Goal: Information Seeking & Learning: Learn about a topic

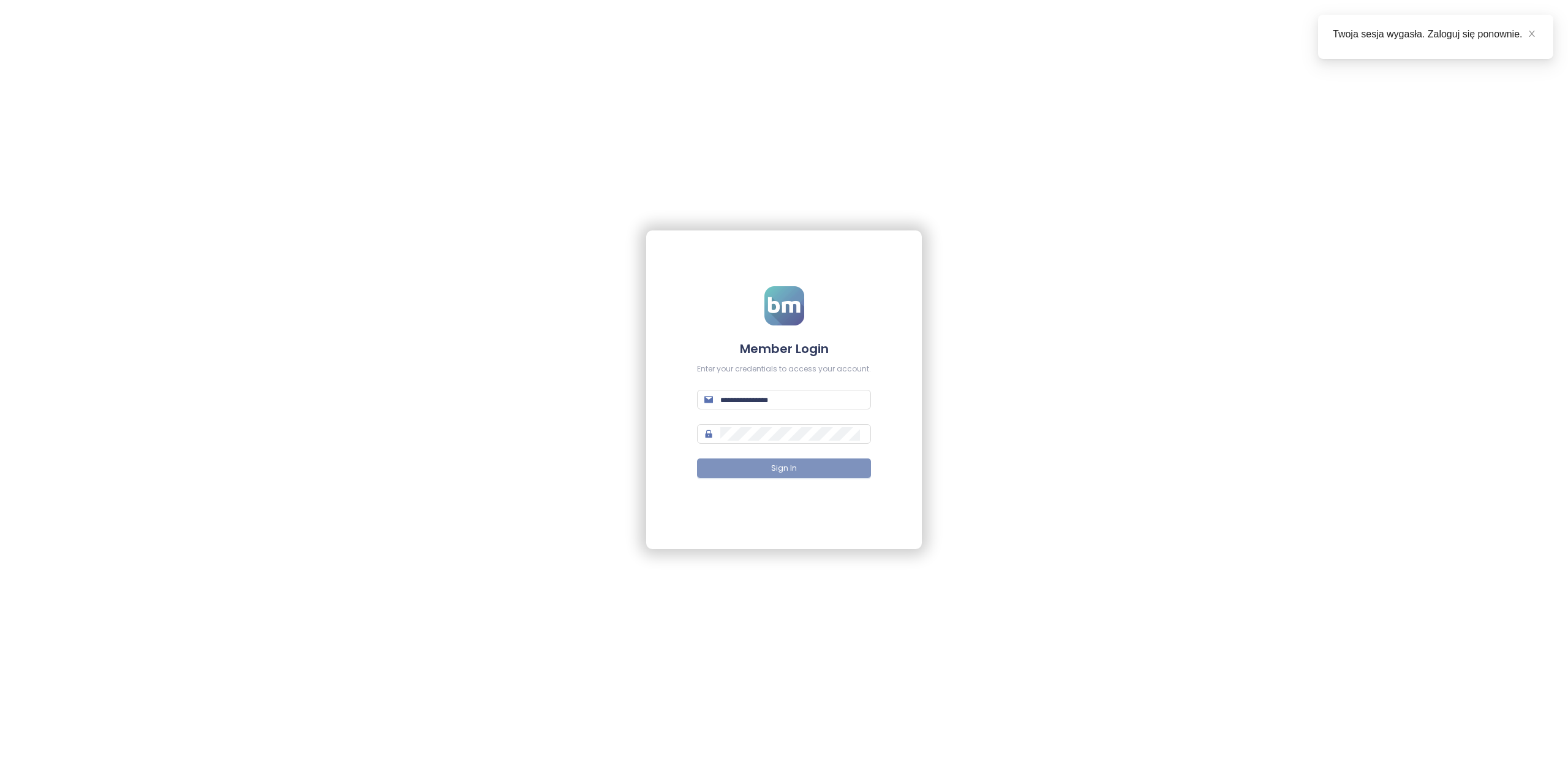
type input "**********"
click at [796, 472] on button "Sign In" at bounding box center [784, 468] width 174 height 20
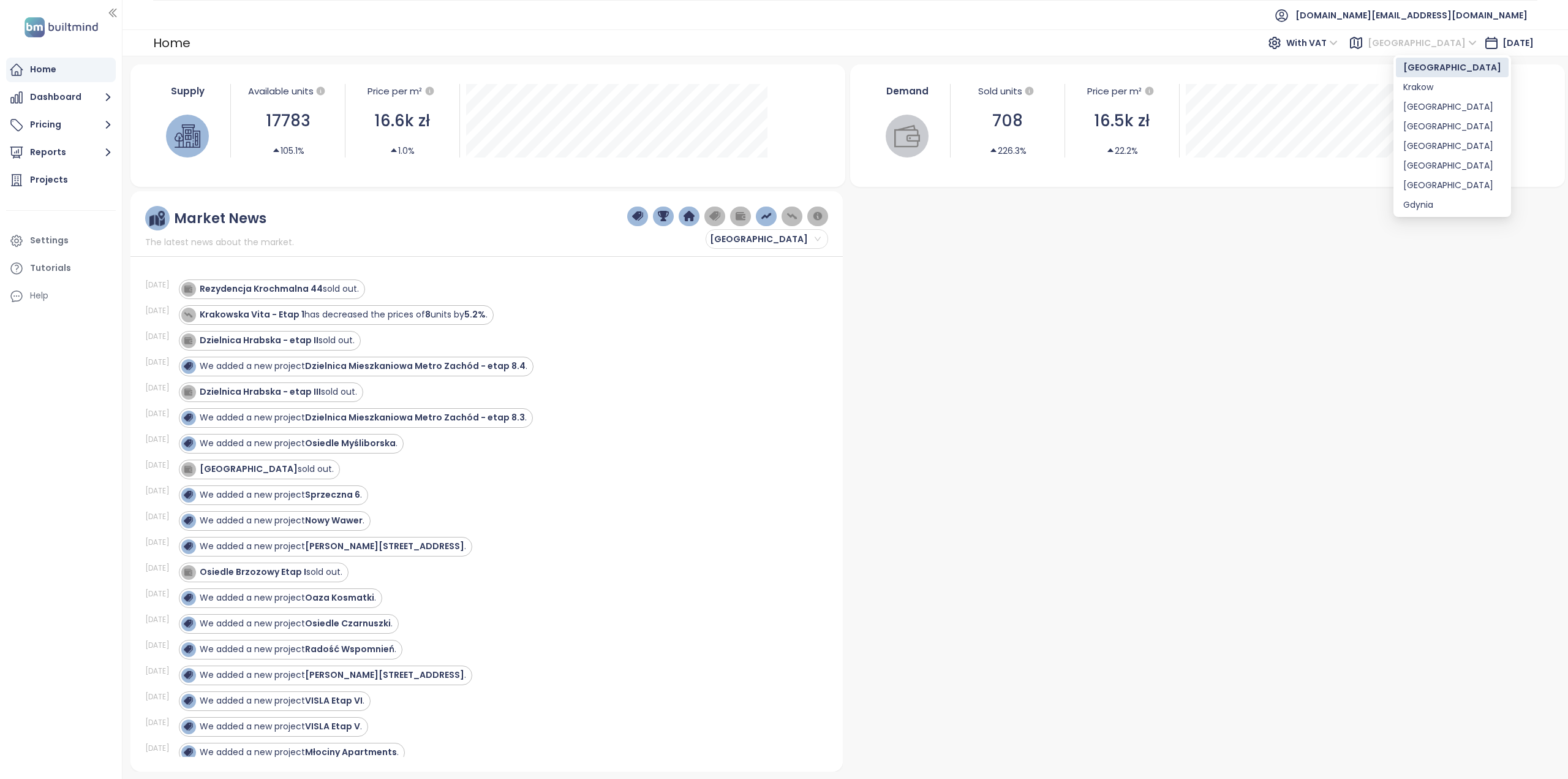
click at [1400, 44] on span "[GEOGRAPHIC_DATA]" at bounding box center [1422, 42] width 109 height 18
click at [1416, 143] on div "[GEOGRAPHIC_DATA]" at bounding box center [1452, 146] width 98 height 14
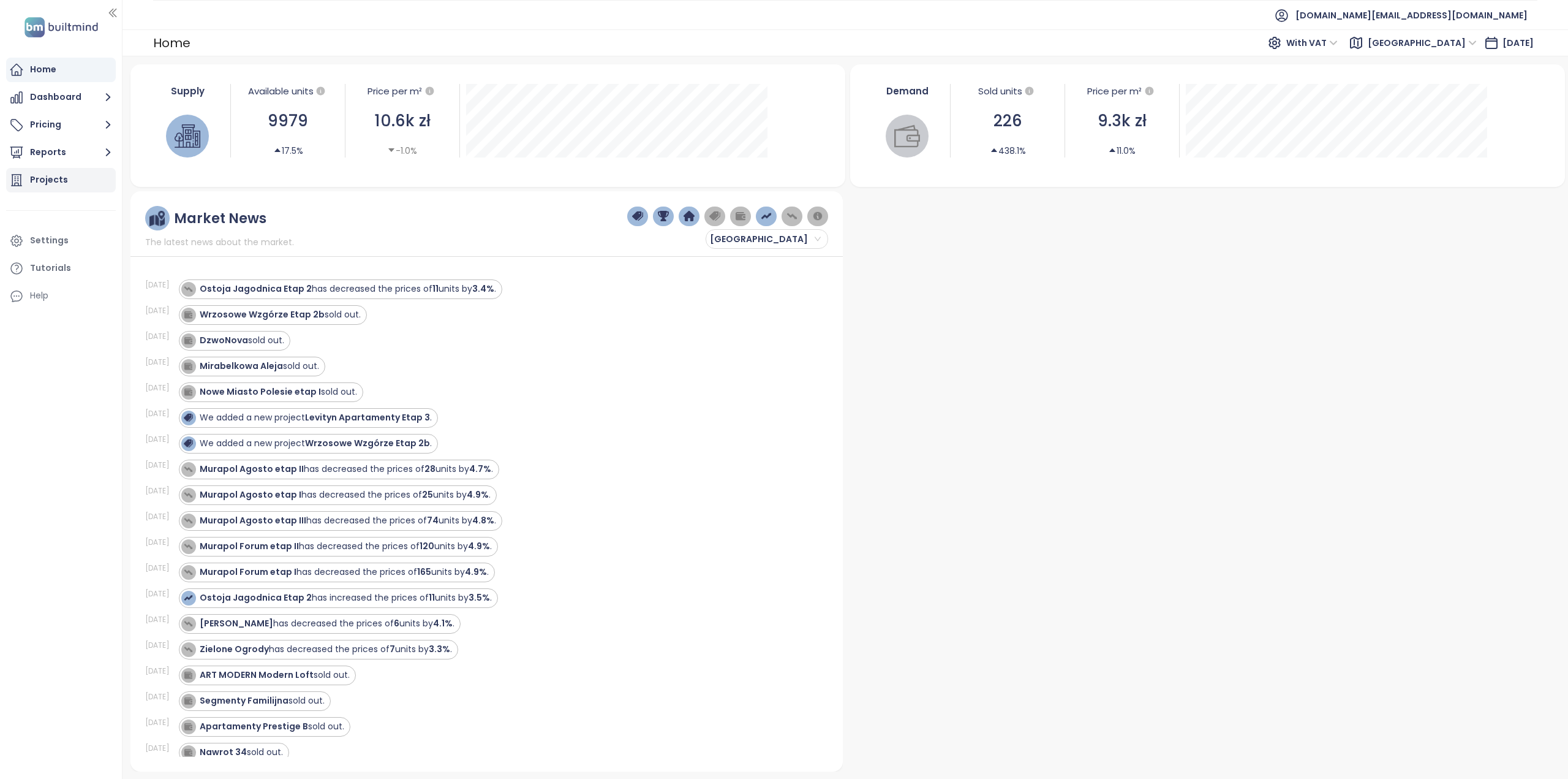
click at [66, 176] on div "Projects" at bounding box center [60, 181] width 109 height 25
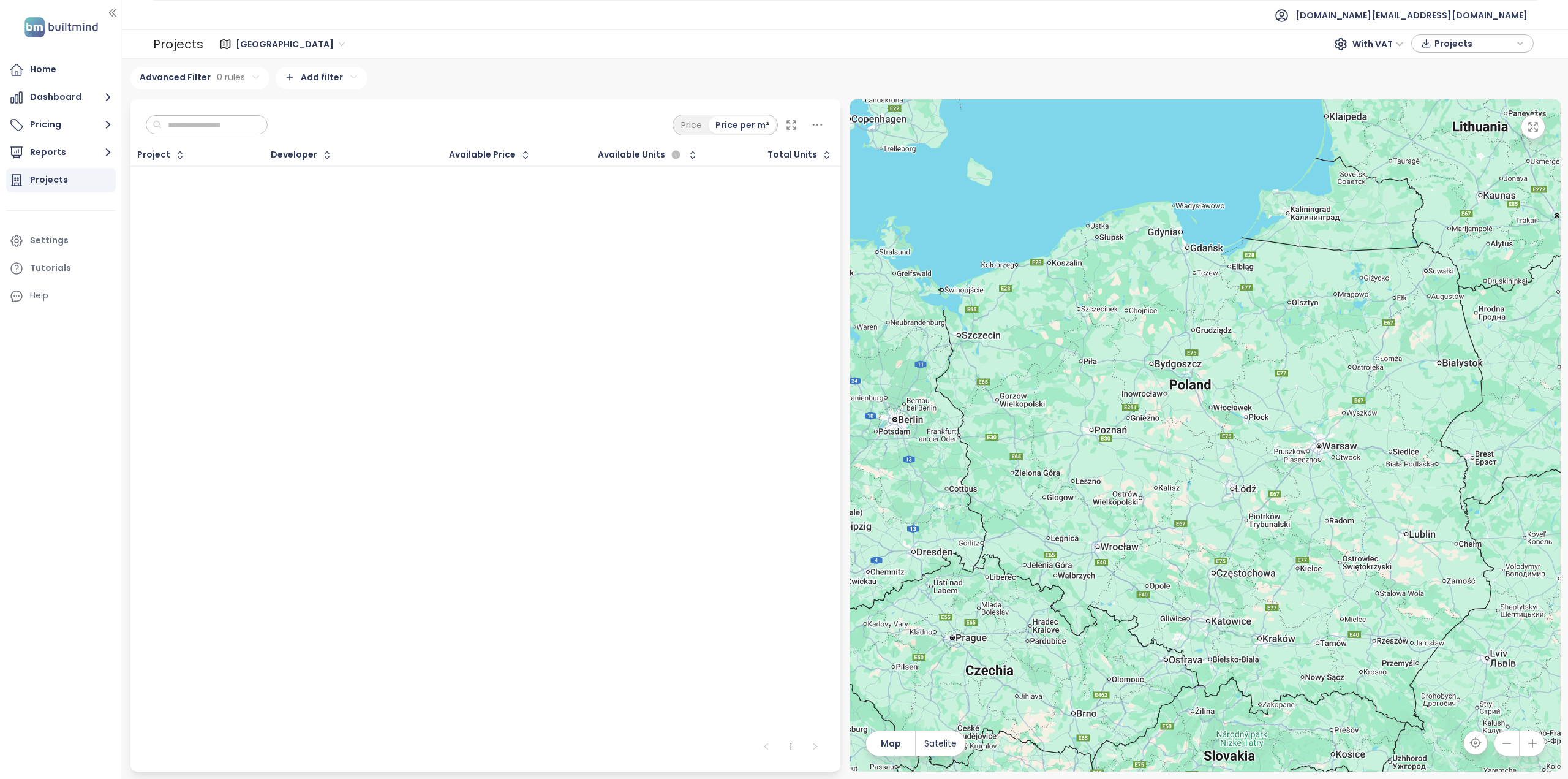
click at [223, 131] on input "text" at bounding box center [211, 125] width 99 height 18
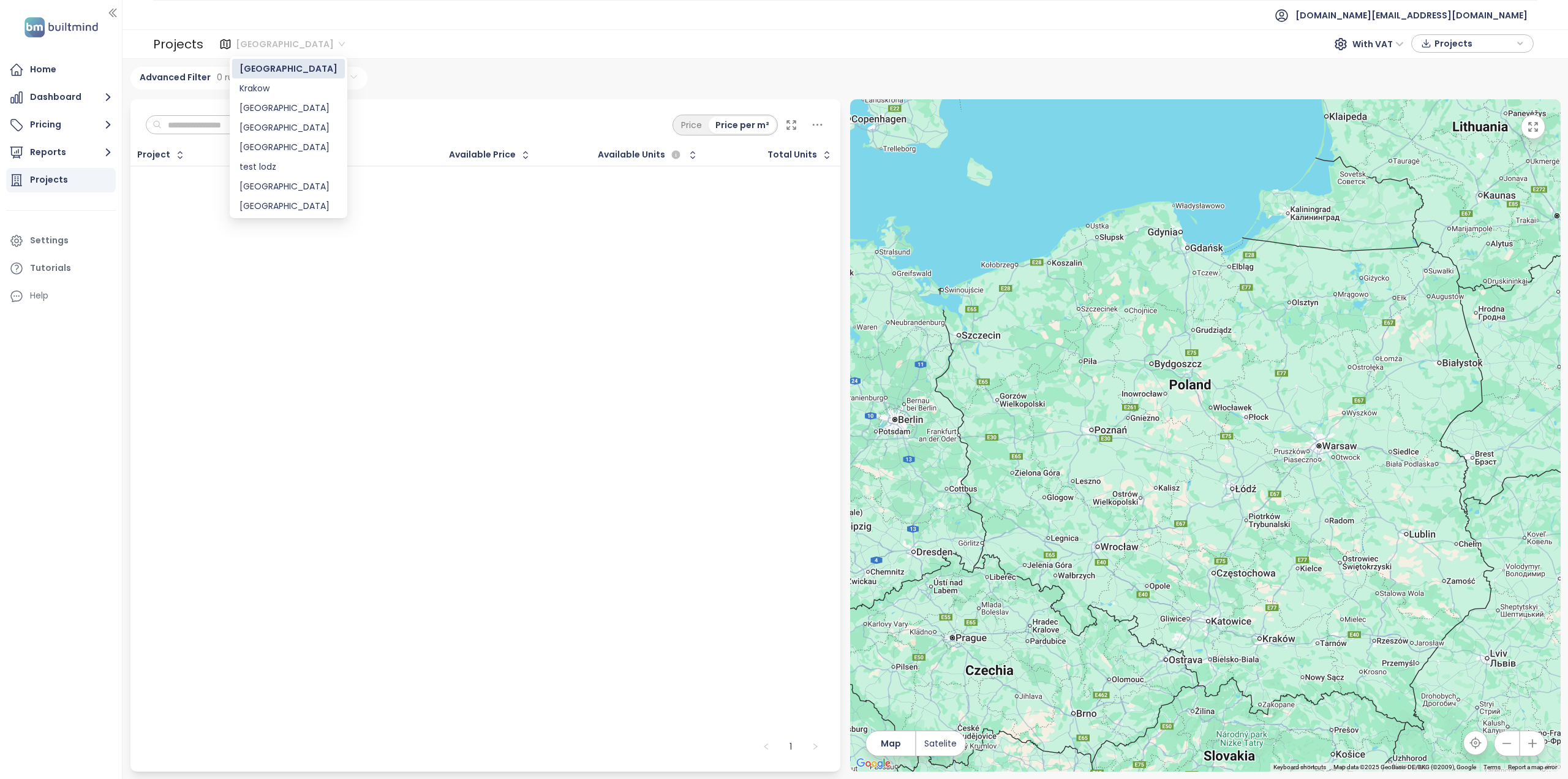
drag, startPoint x: 223, startPoint y: 131, endPoint x: 283, endPoint y: 46, distance: 104.0
click at [283, 46] on span "[GEOGRAPHIC_DATA]" at bounding box center [290, 44] width 109 height 18
click at [250, 149] on div "[GEOGRAPHIC_DATA]" at bounding box center [288, 147] width 98 height 14
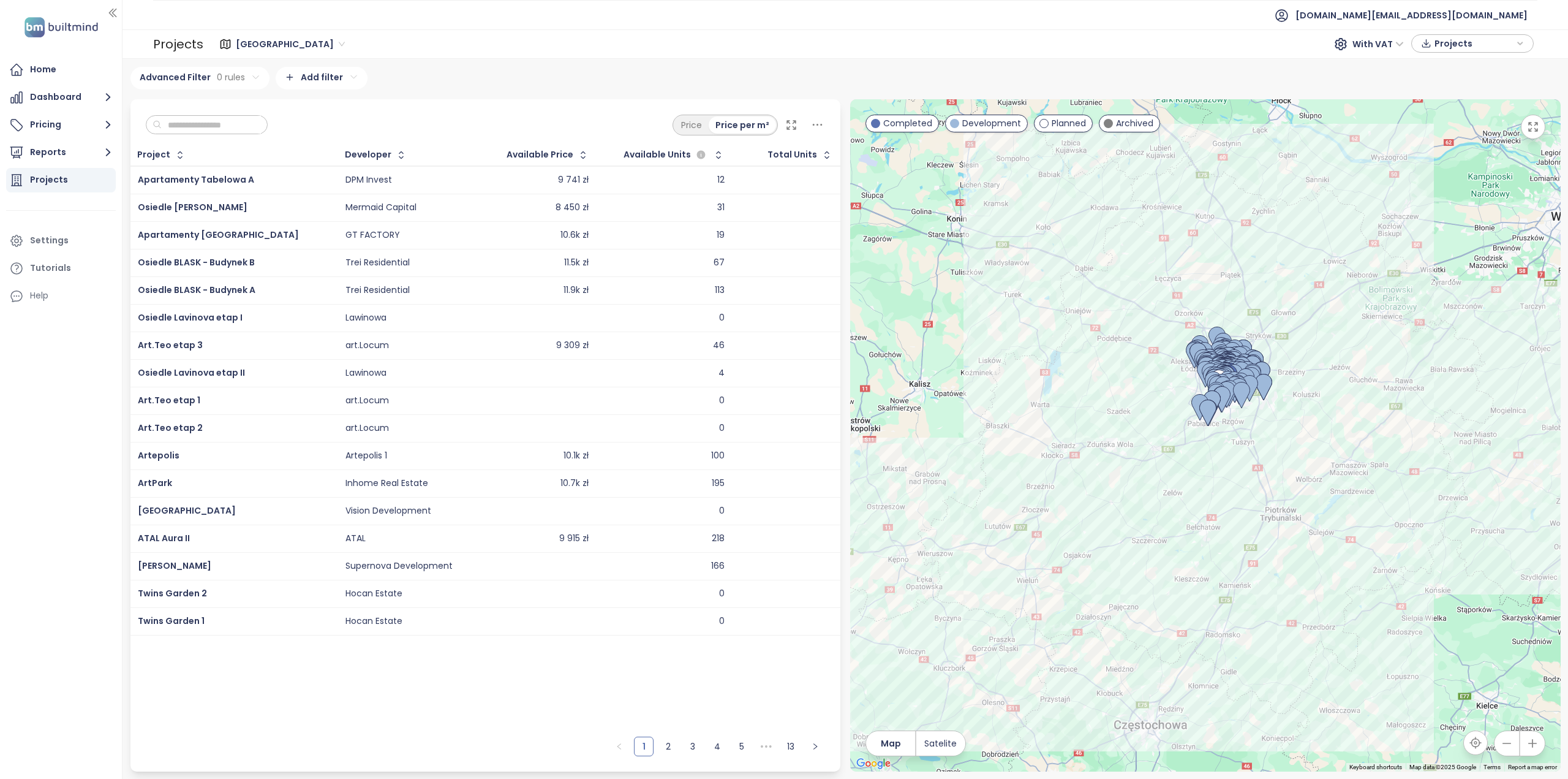
paste input "**********"
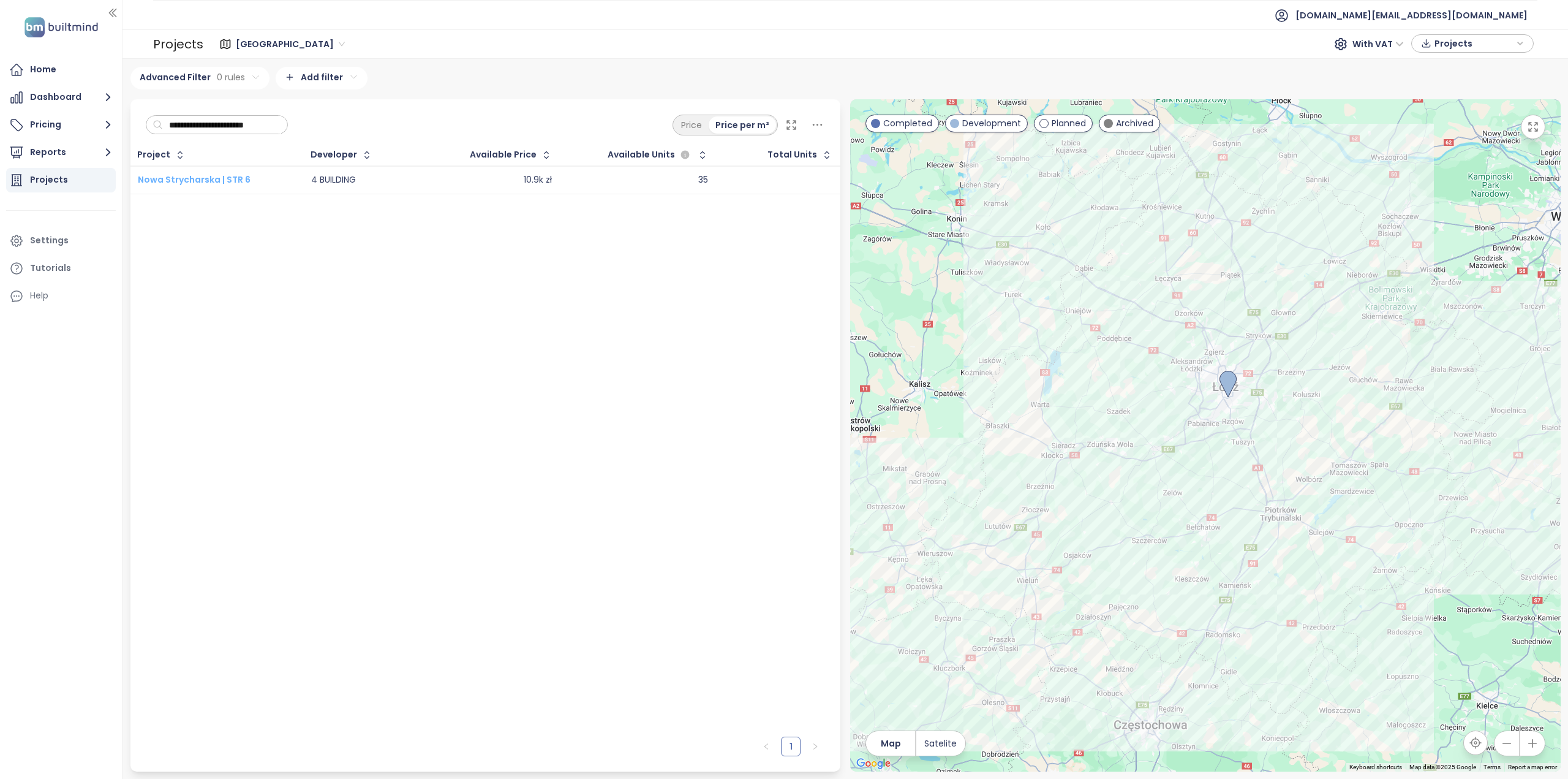
type input "**********"
click at [231, 179] on span "Nowa Strycharska | STR 6" at bounding box center [194, 179] width 112 height 12
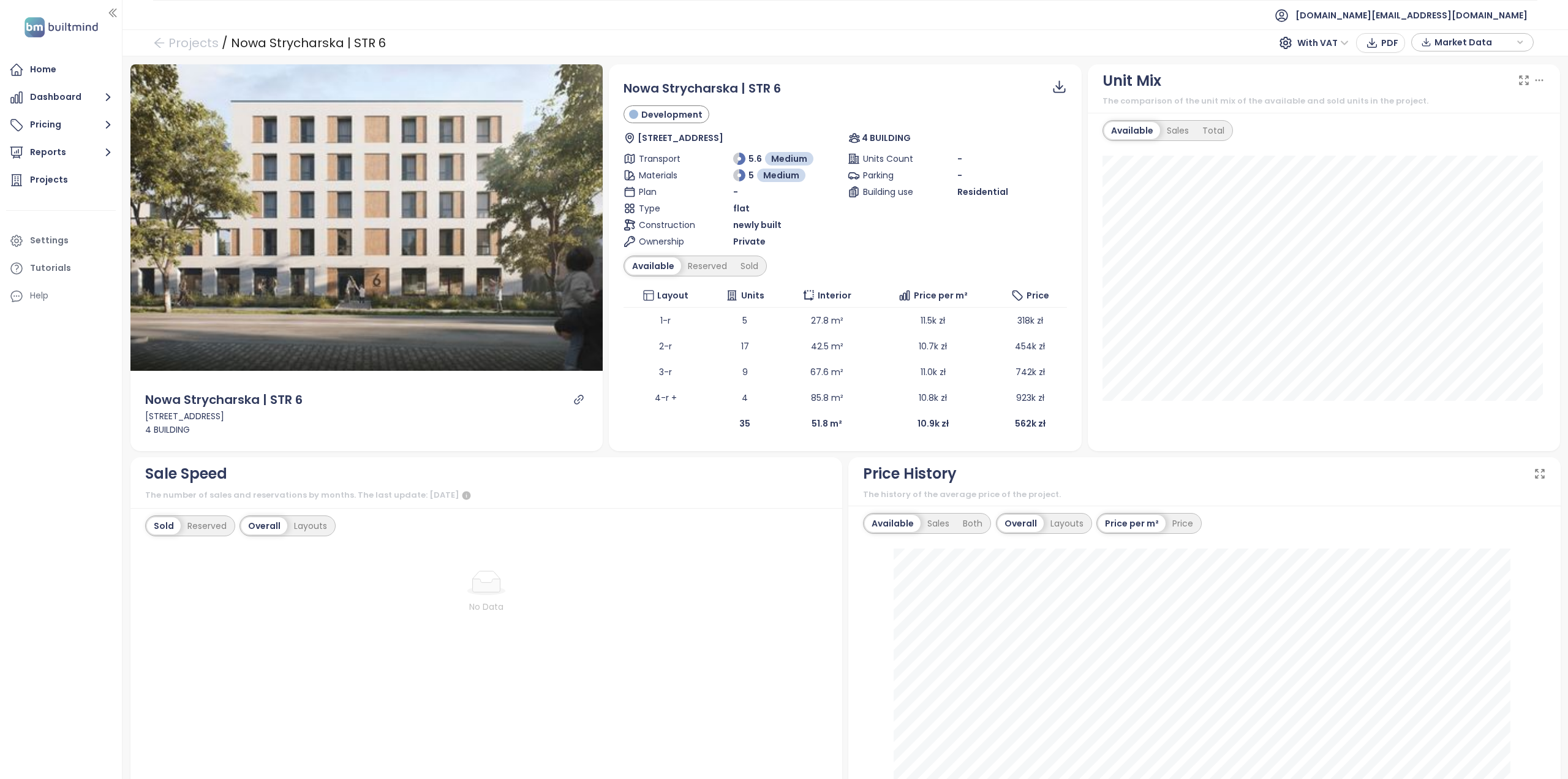
click at [605, 680] on div "No Data" at bounding box center [486, 672] width 683 height 243
click at [194, 38] on link "Projects" at bounding box center [186, 43] width 65 height 22
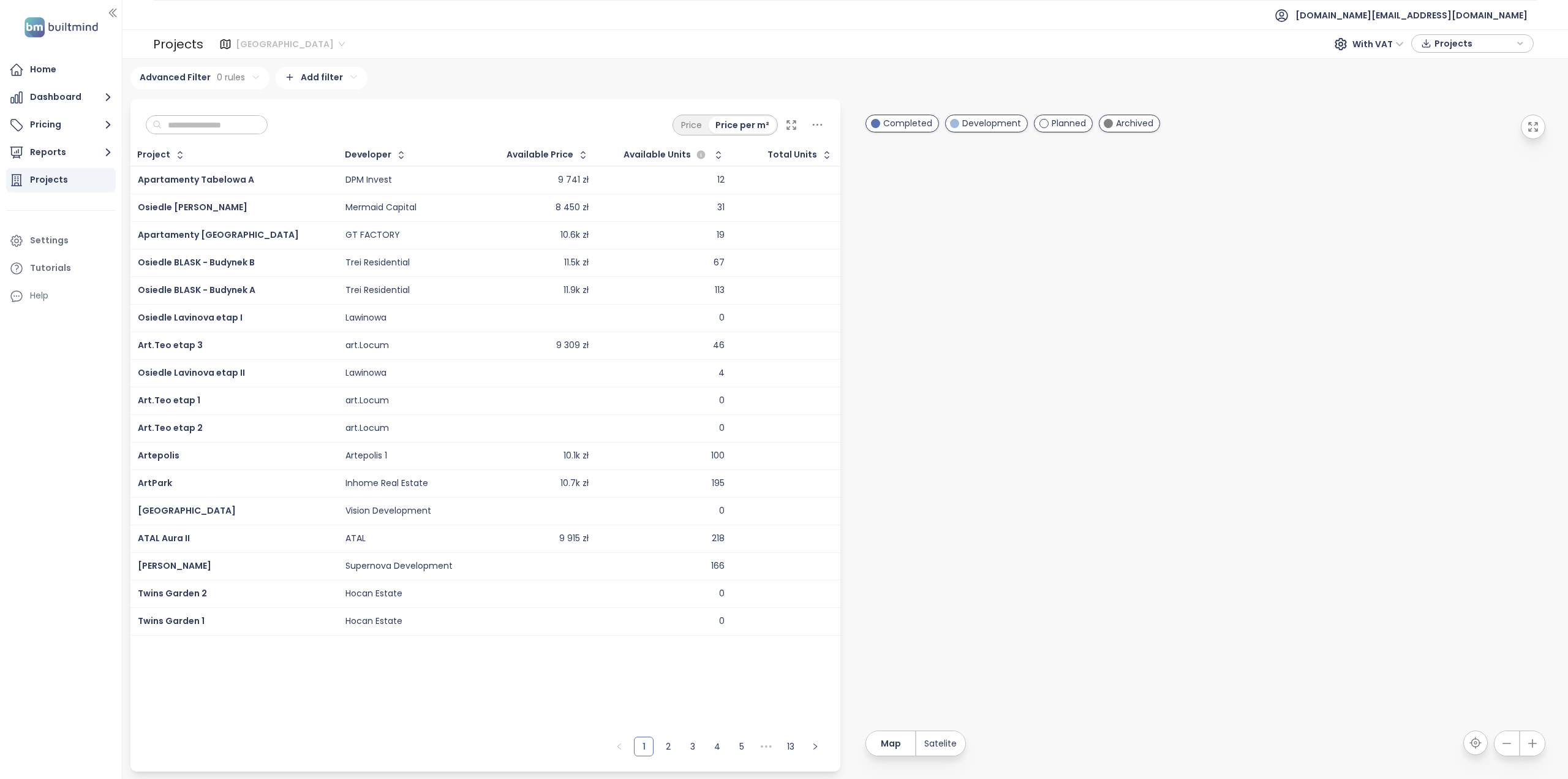
click at [251, 44] on span "[GEOGRAPHIC_DATA]" at bounding box center [290, 44] width 109 height 18
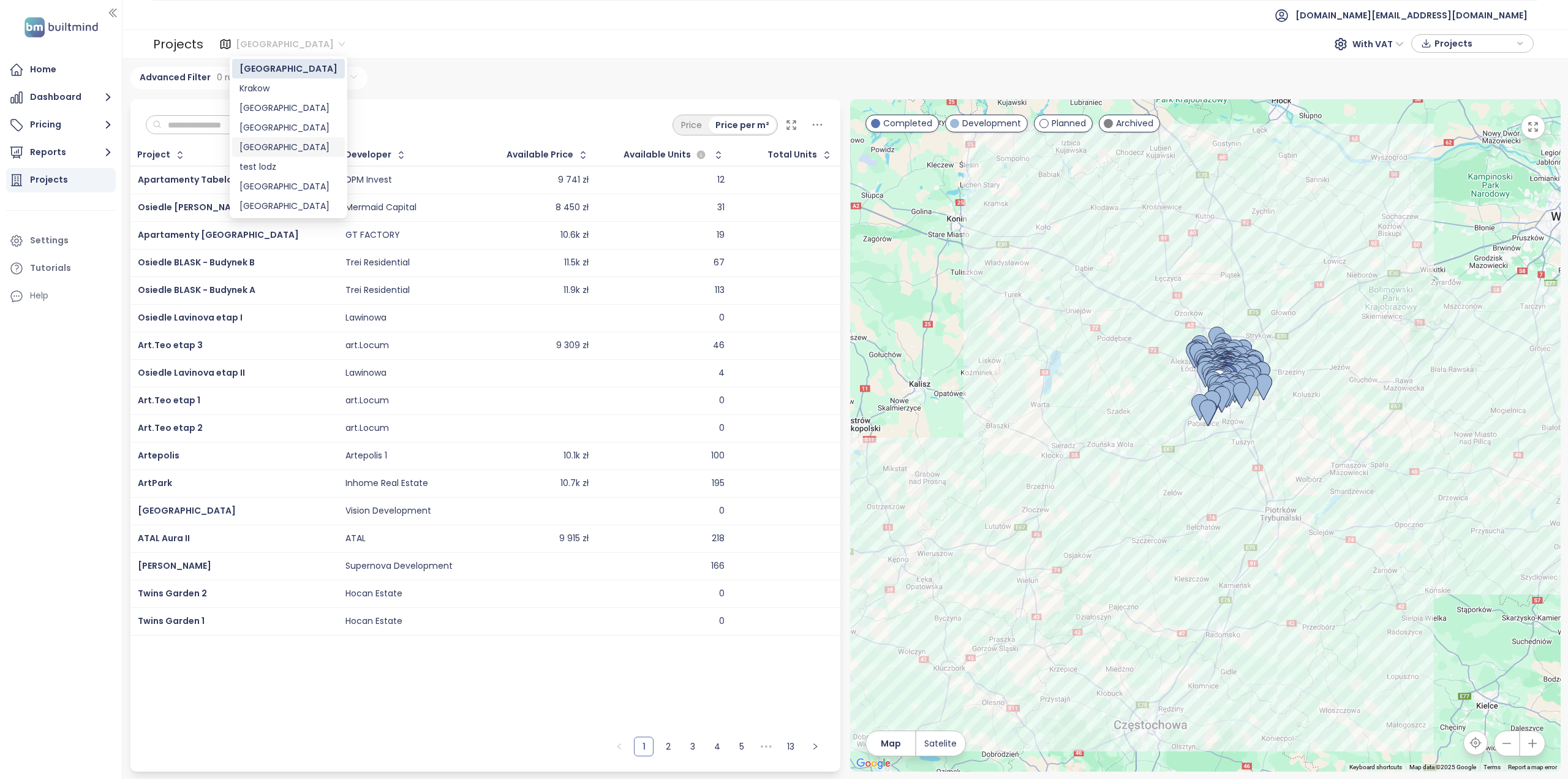
click at [250, 140] on div "[GEOGRAPHIC_DATA]" at bounding box center [288, 147] width 98 height 14
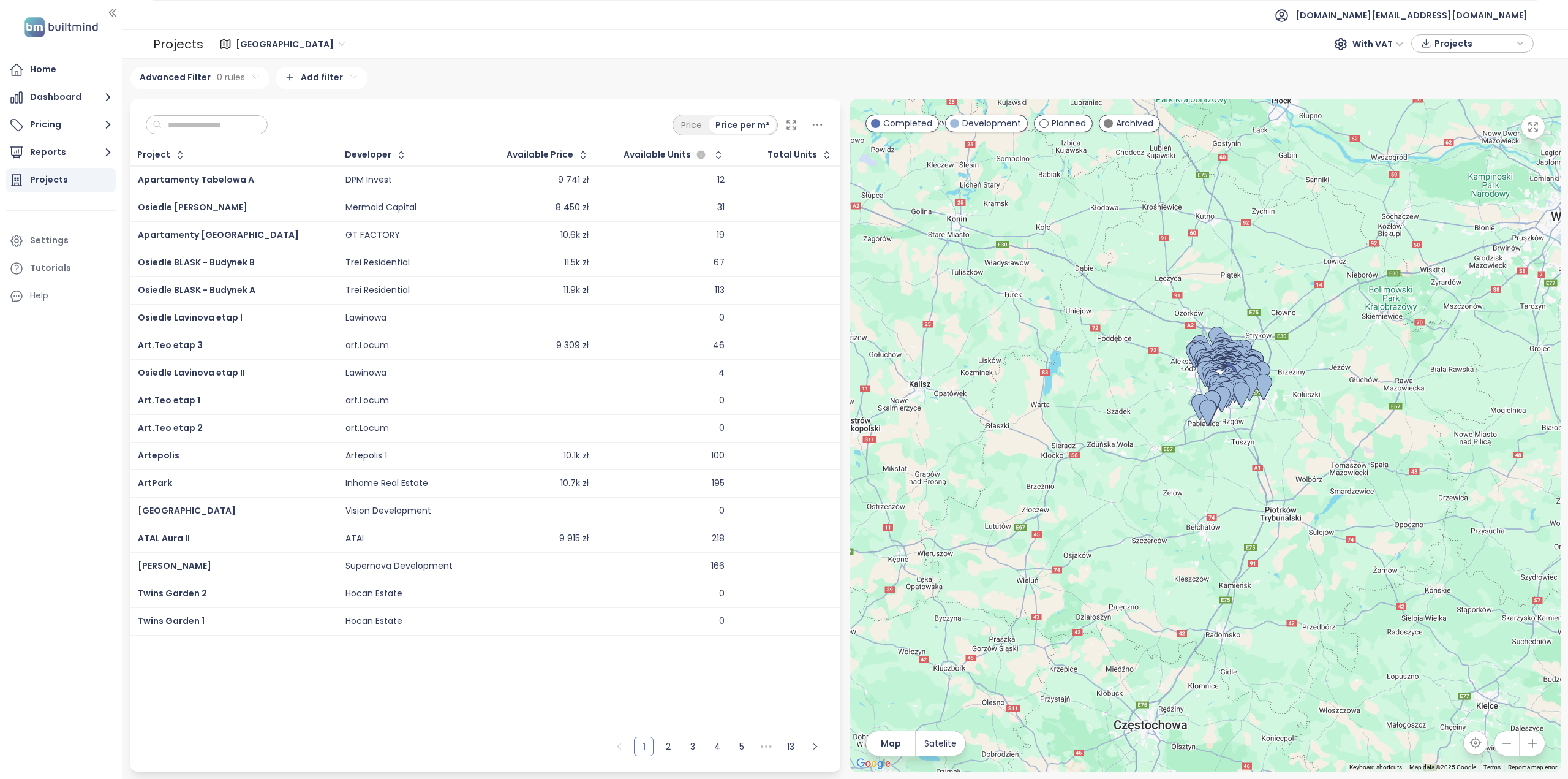
click at [345, 154] on div "Developer" at bounding box center [368, 154] width 46 height 8
click at [349, 154] on div "Developer" at bounding box center [368, 154] width 46 height 8
click at [395, 156] on icon "button" at bounding box center [401, 154] width 12 height 12
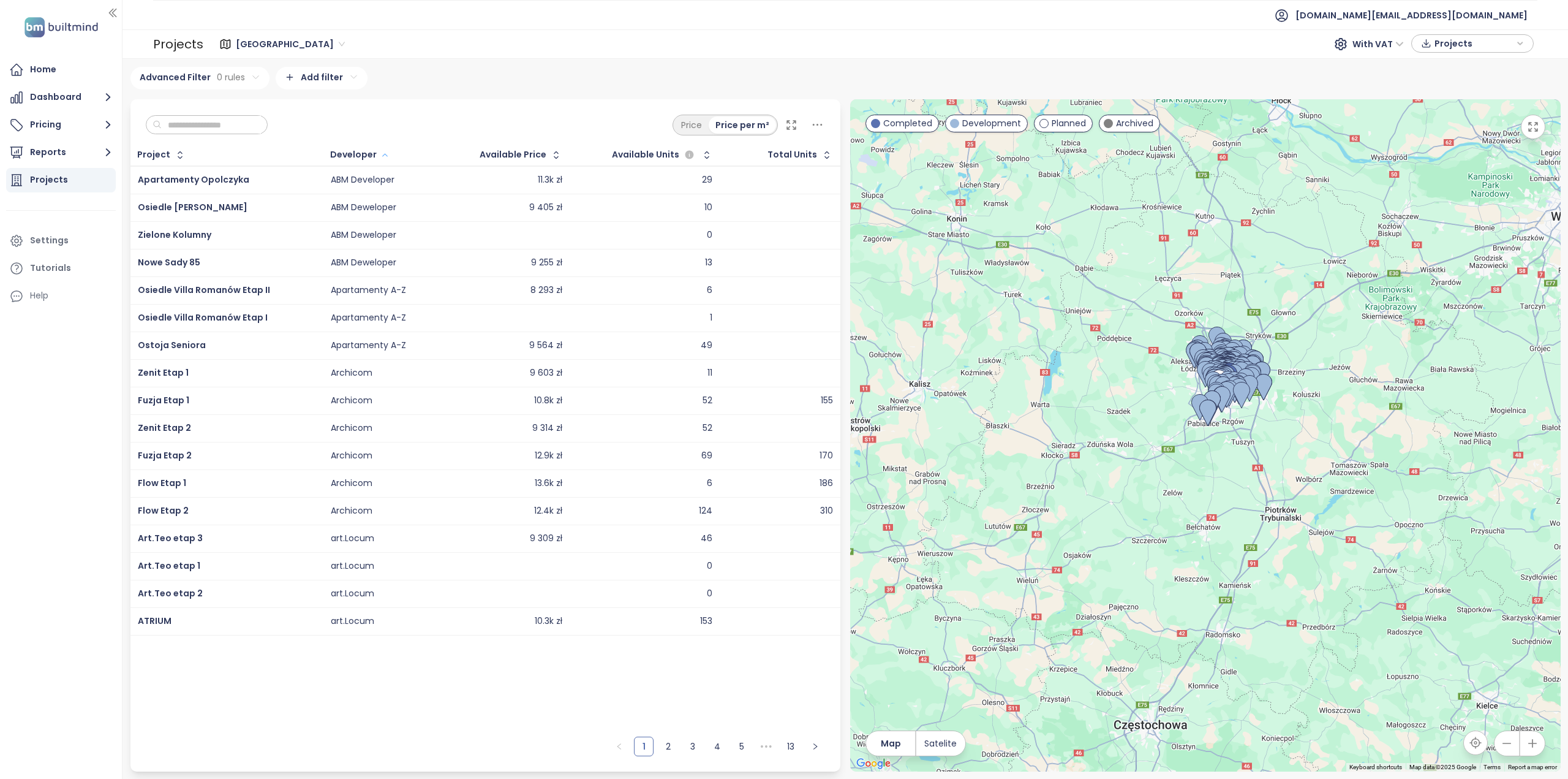
click at [318, 78] on html "Home Dashboard Pricing Reports Projects Settings Tutorials Help test.pl@builtmi…" at bounding box center [784, 390] width 1568 height 779
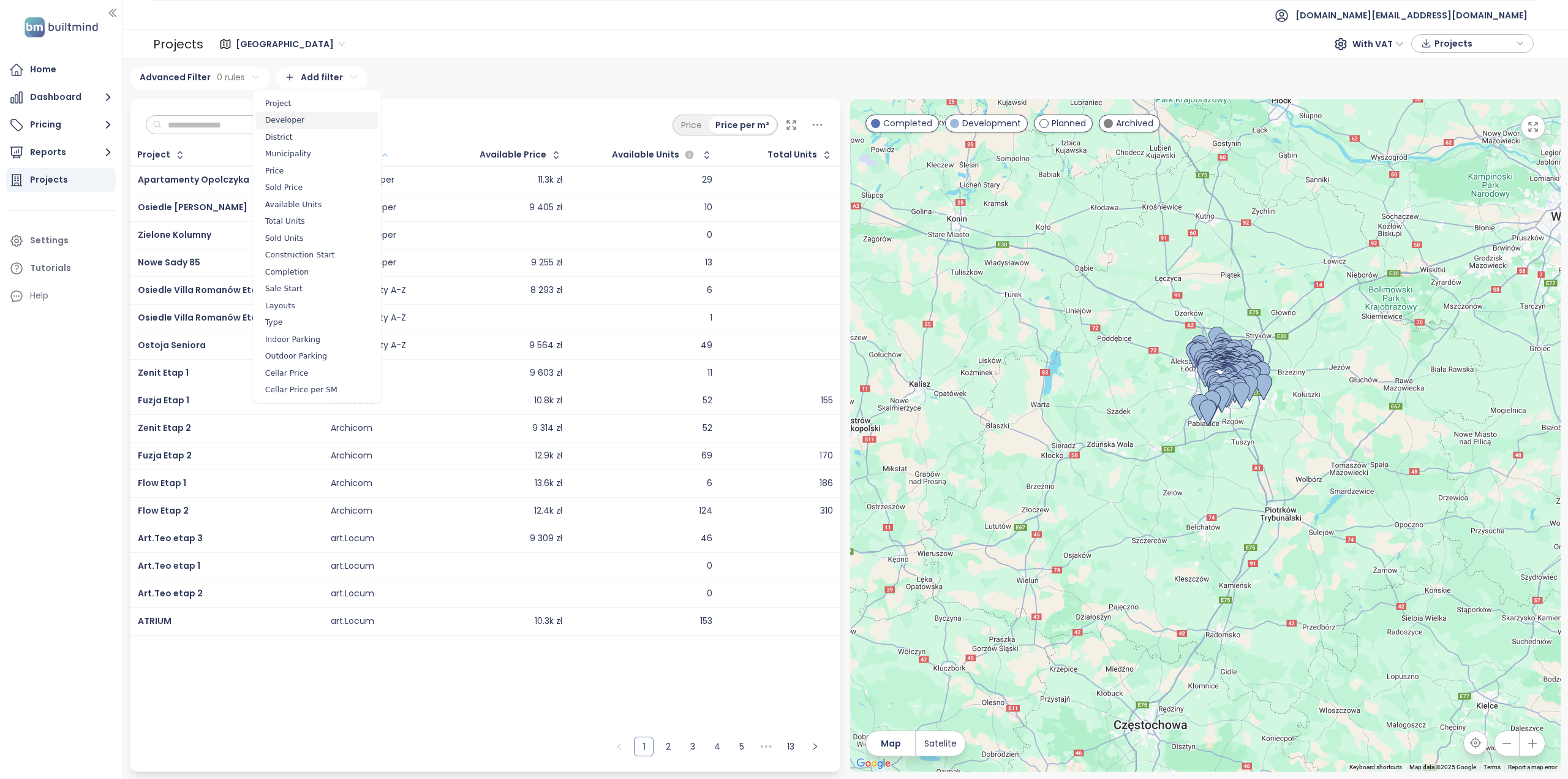
click at [293, 117] on span "Developer" at bounding box center [317, 120] width 123 height 17
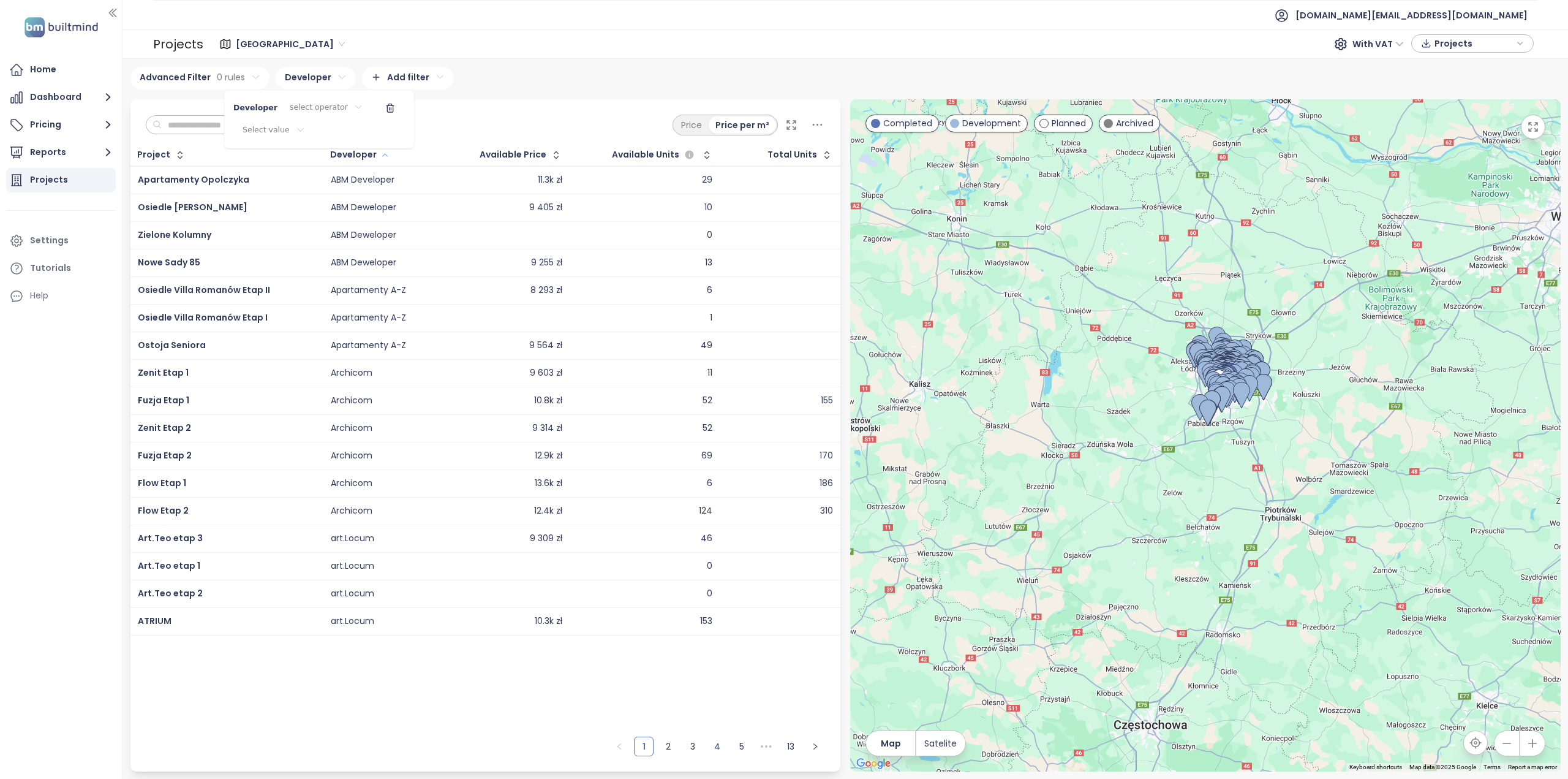
click at [276, 128] on html "Home Dashboard Pricing Reports Projects Settings Tutorials Help test.pl@builtmi…" at bounding box center [784, 390] width 1568 height 779
click at [262, 273] on span "4 BUILDING" at bounding box center [247, 269] width 43 height 12
click at [257, 269] on span "4 BUILDING" at bounding box center [248, 269] width 48 height 12
click at [257, 269] on span "4 BUILDING" at bounding box center [247, 269] width 43 height 12
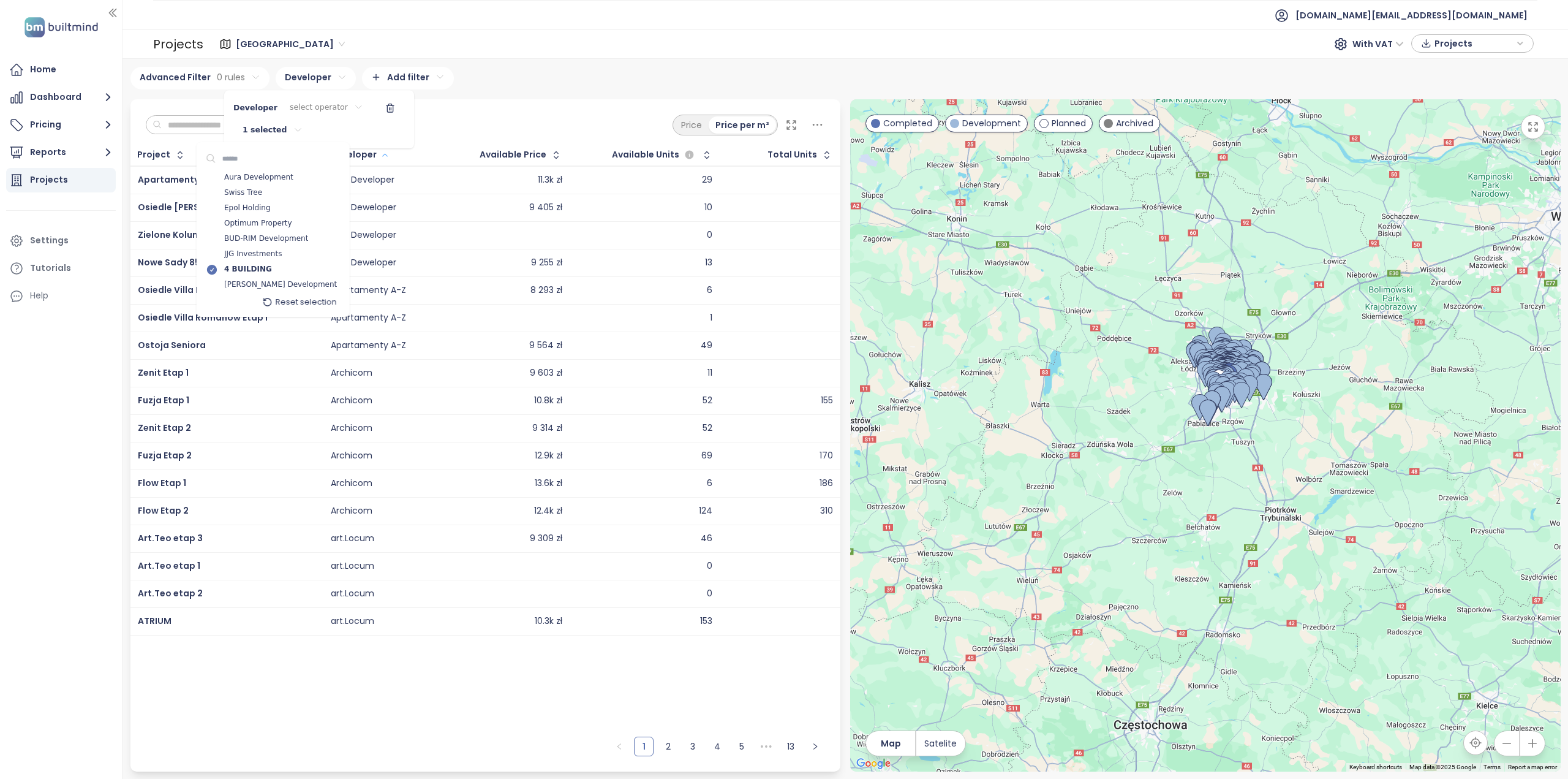
click at [439, 119] on html "Home Dashboard Pricing Reports Projects Settings Tutorials Help test.pl@builtmi…" at bounding box center [784, 390] width 1568 height 779
click at [262, 134] on html "Home Dashboard Pricing Reports Projects Settings Tutorials Help test.pl@builtmi…" at bounding box center [784, 390] width 1568 height 779
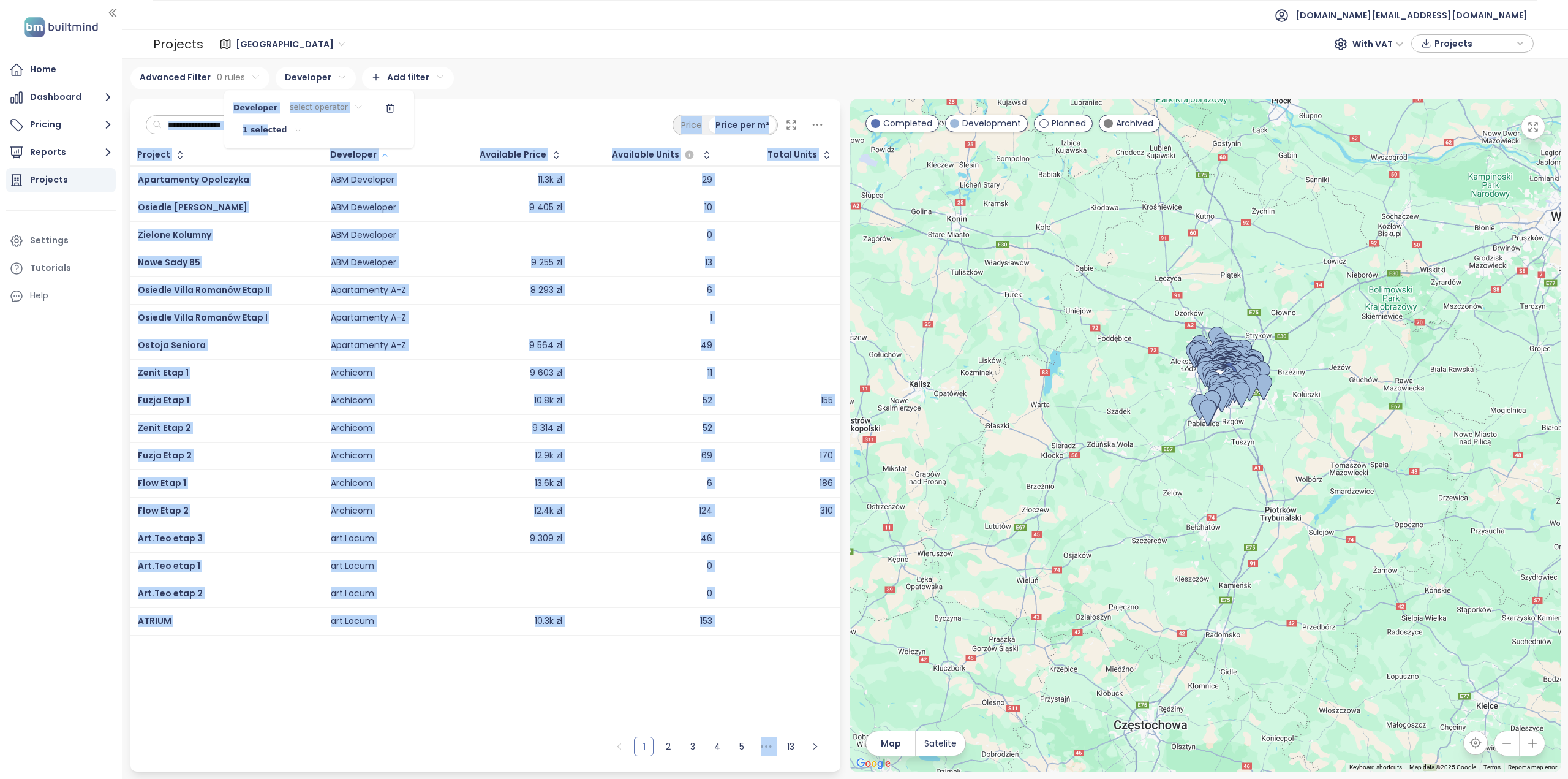
click at [261, 133] on html "Home Dashboard Pricing Reports Projects Settings Tutorials Help test.pl@builtmi…" at bounding box center [784, 390] width 1568 height 779
click at [518, 141] on html "Home Dashboard Pricing Reports Projects Settings Tutorials Help test.pl@builtmi…" at bounding box center [784, 390] width 1568 height 779
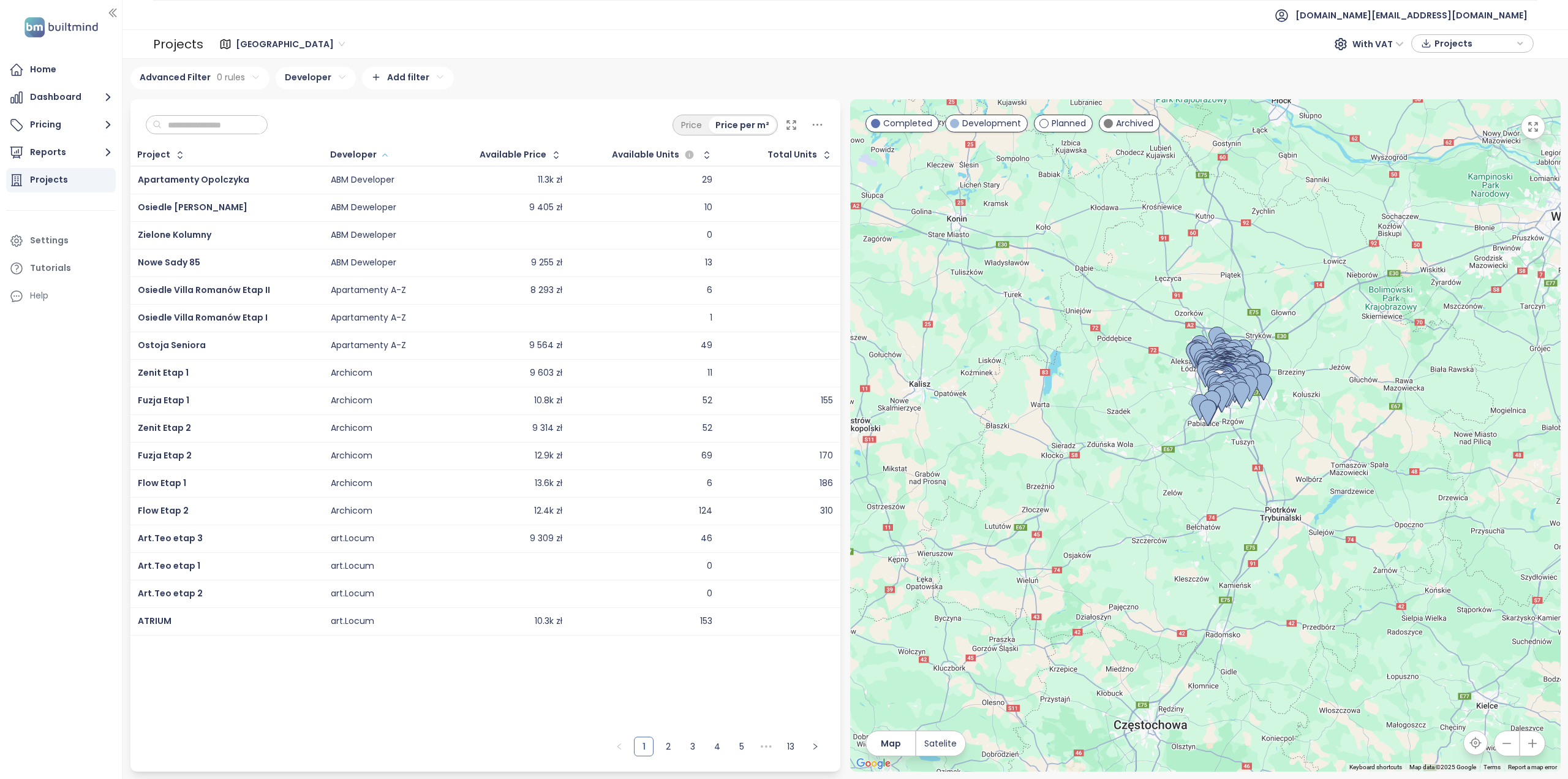
click at [232, 132] on div at bounding box center [207, 125] width 123 height 20
drag, startPoint x: 245, startPoint y: 125, endPoint x: 251, endPoint y: 123, distance: 6.3
click at [245, 125] on input "text" at bounding box center [211, 125] width 99 height 18
click at [787, 125] on icon at bounding box center [791, 125] width 12 height 12
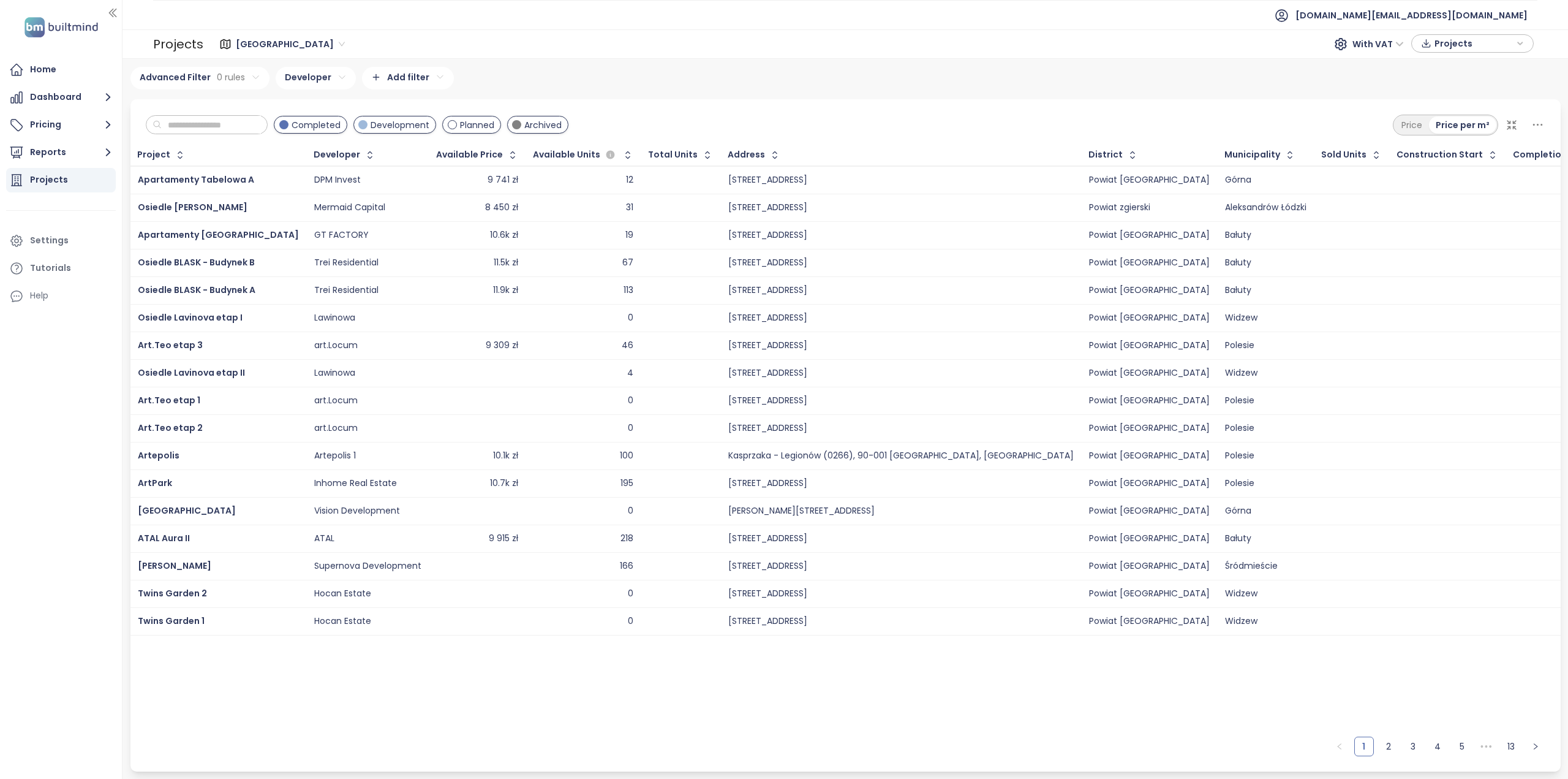
click at [328, 77] on html "Home Dashboard Pricing Reports Projects Settings Tutorials Help test.pl@builtmi…" at bounding box center [784, 390] width 1568 height 779
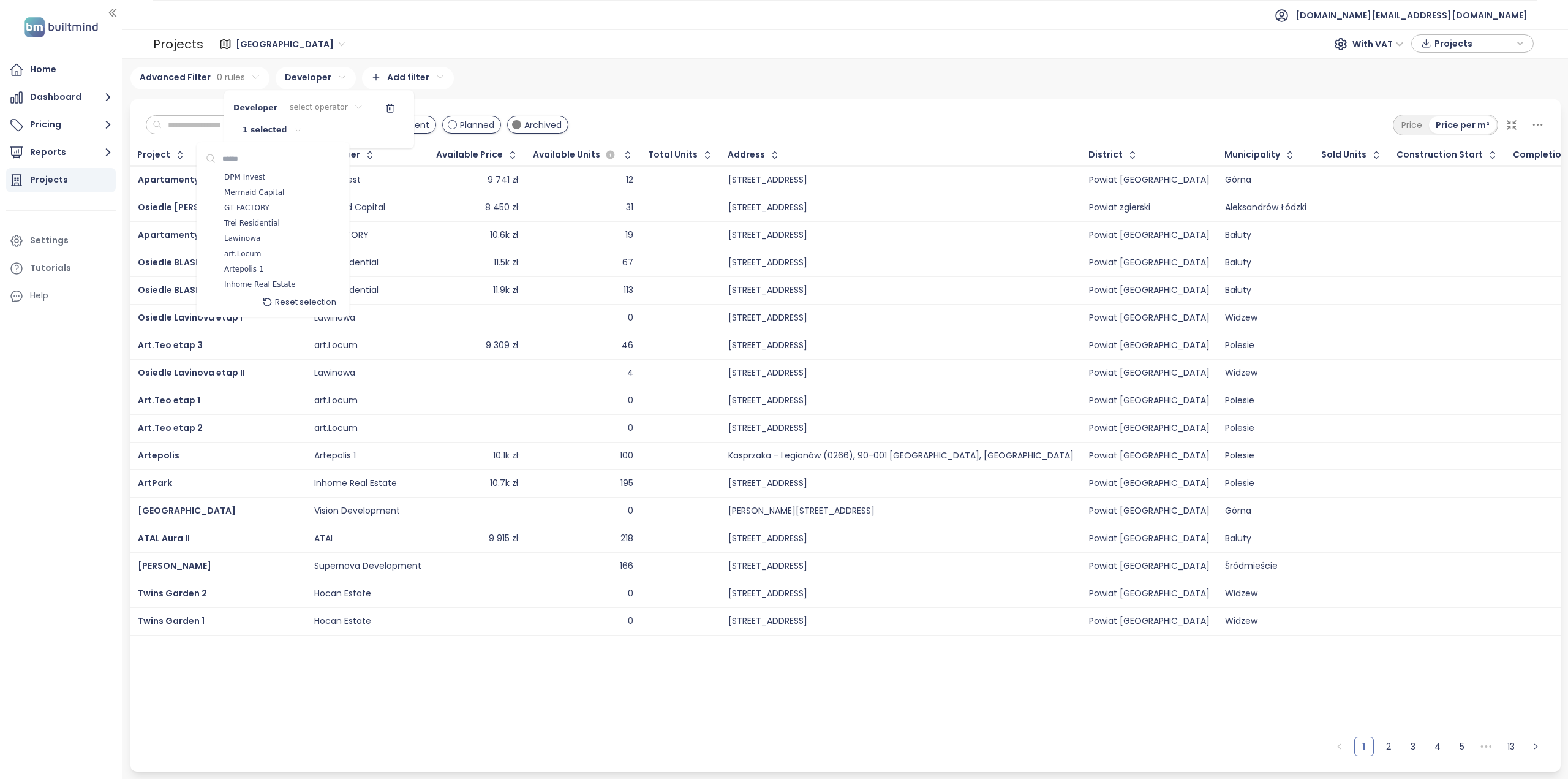
click at [254, 129] on html "Home Dashboard Pricing Reports Projects Settings Tutorials Help test.pl@builtmi…" at bounding box center [784, 390] width 1568 height 779
click at [657, 93] on html "Home Dashboard Pricing Reports Projects Settings Tutorials Help test.pl@builtmi…" at bounding box center [784, 390] width 1568 height 779
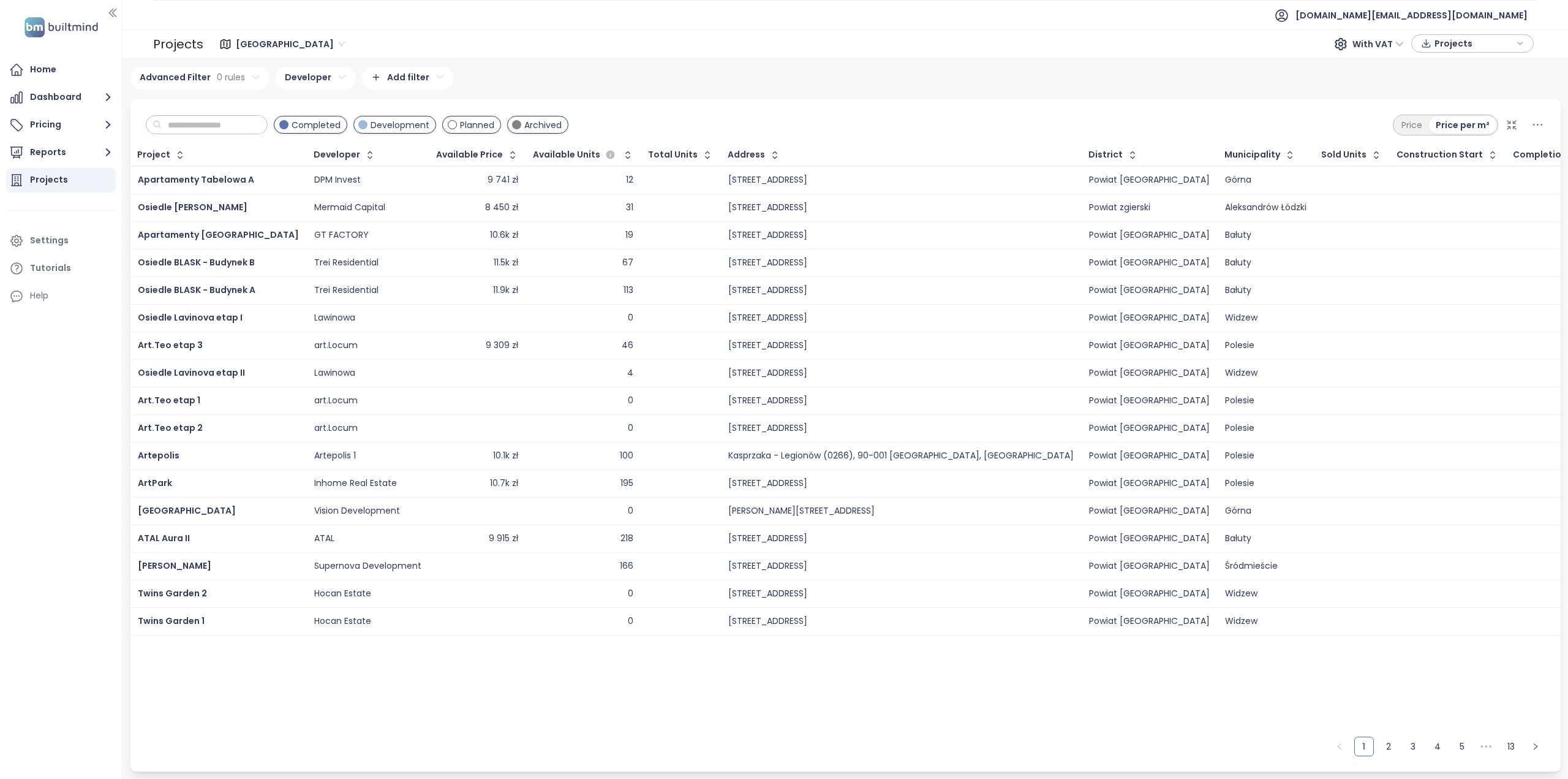
click at [186, 103] on html "Home Dashboard Pricing Reports Projects Settings Tutorials Help test.pl@builtmi…" at bounding box center [784, 390] width 1568 height 779
click at [325, 151] on div "Developer" at bounding box center [337, 154] width 46 height 8
click at [364, 154] on icon "button" at bounding box center [370, 154] width 12 height 12
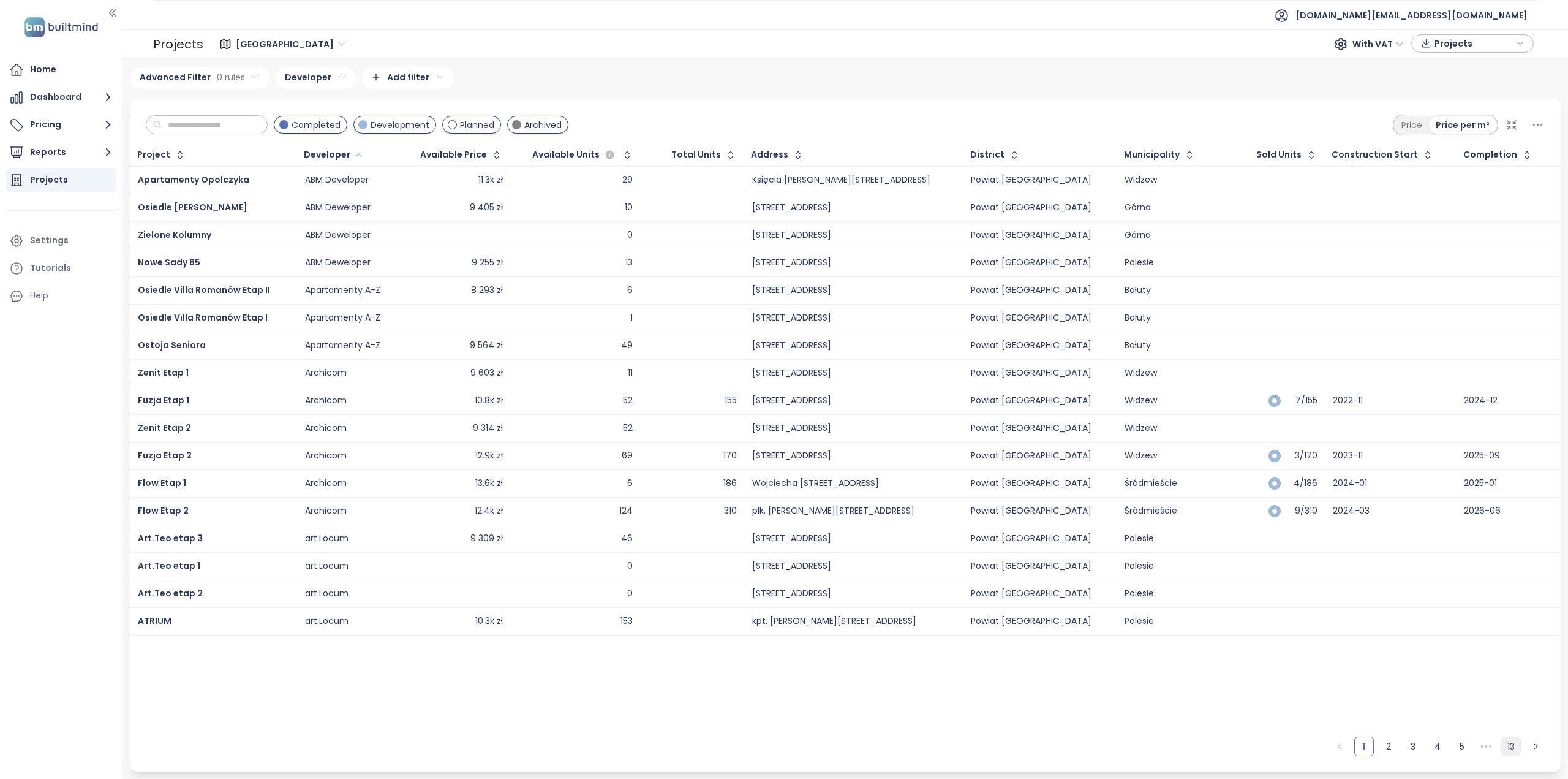
click at [1509, 748] on link "13" at bounding box center [1511, 746] width 18 height 18
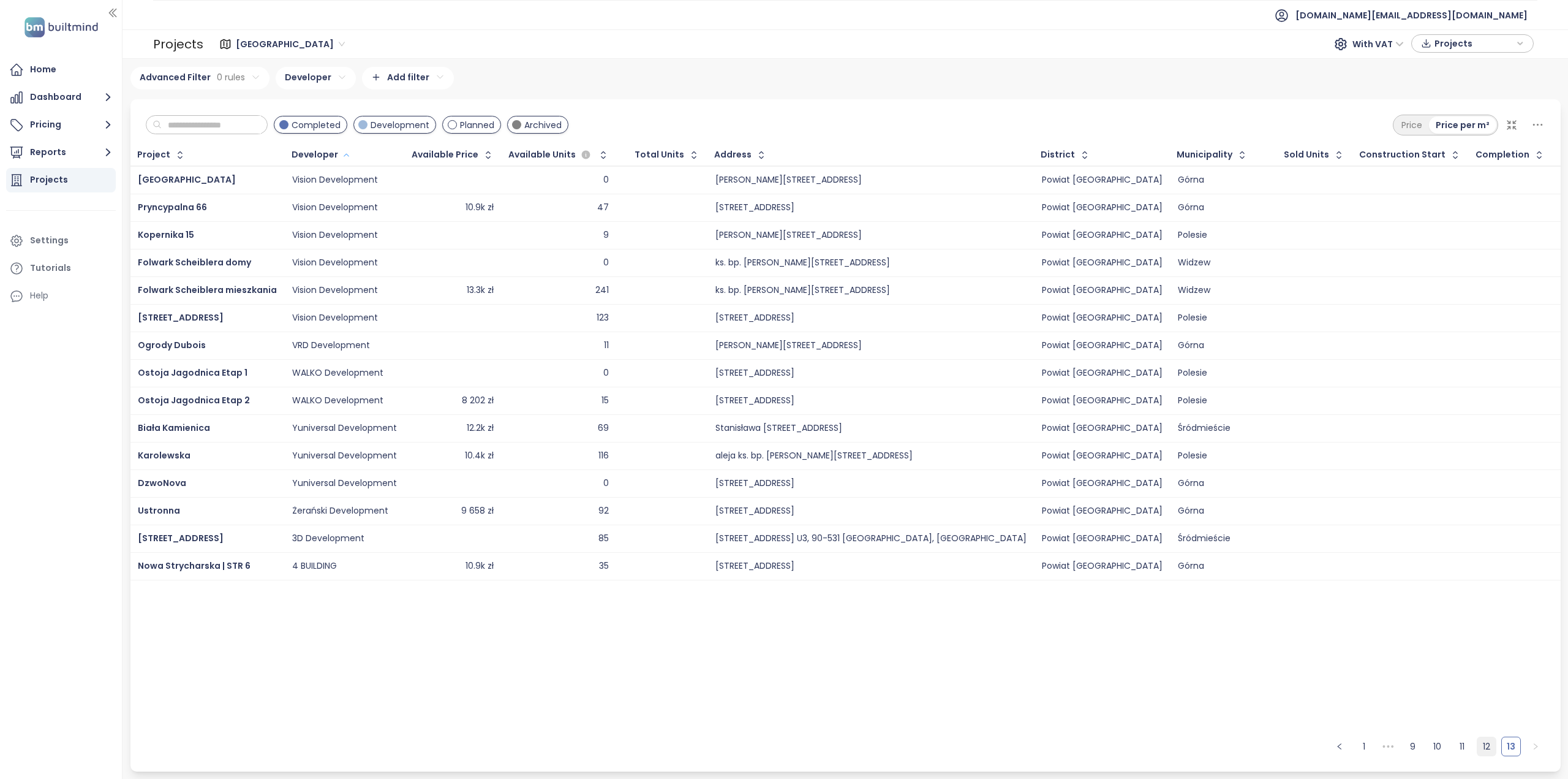
click at [1495, 751] on link "12" at bounding box center [1486, 746] width 18 height 18
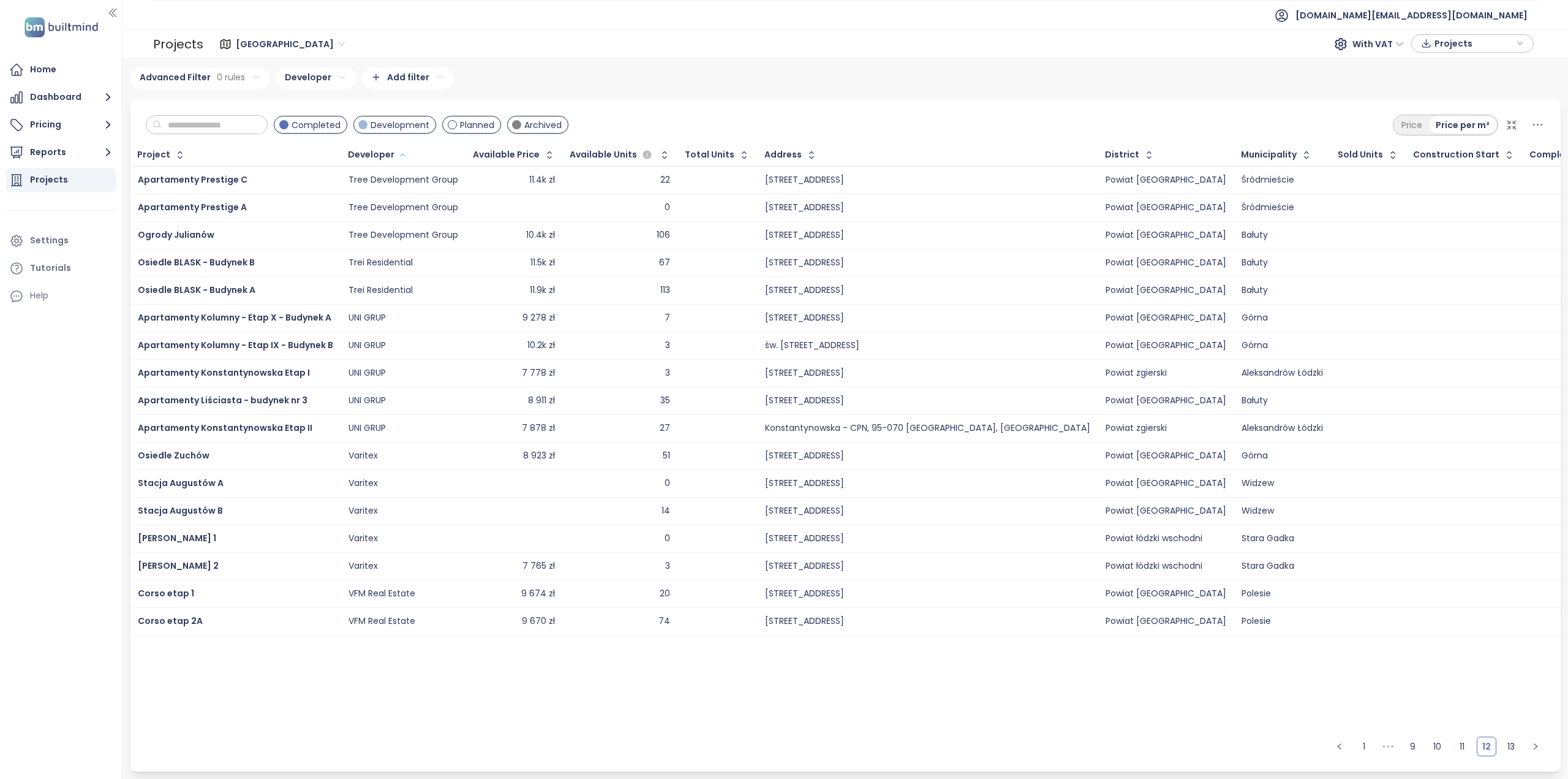
click at [1522, 745] on ul "1 ••• 9 10 11 12 13" at bounding box center [1438, 751] width 246 height 41
click at [1509, 746] on link "13" at bounding box center [1511, 746] width 18 height 18
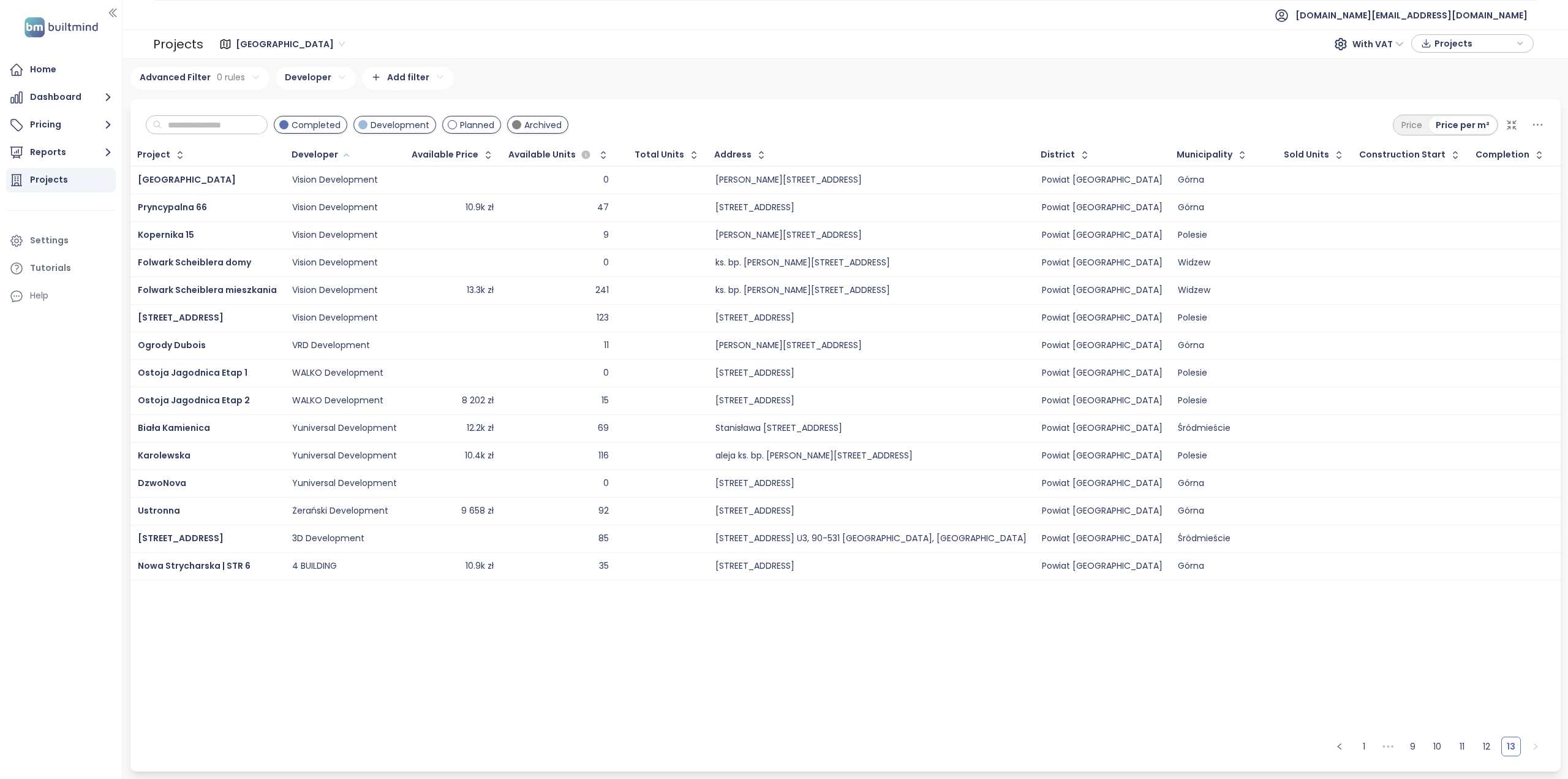
click at [323, 564] on div "4 BUILDING" at bounding box center [315, 566] width 45 height 11
click at [239, 120] on input "text" at bounding box center [211, 125] width 99 height 18
paste input "**********"
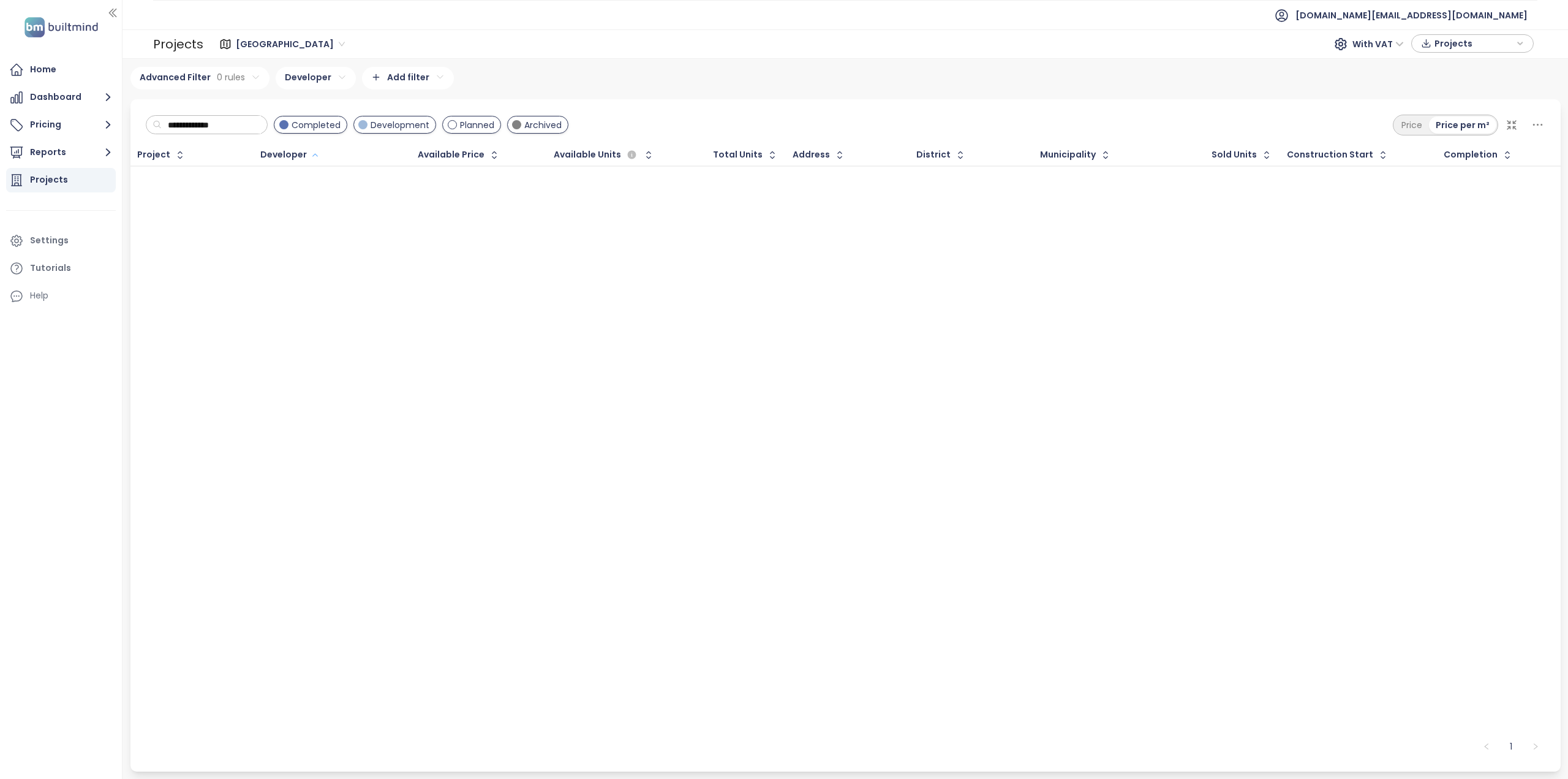
type input "**********"
click at [321, 69] on html "**********" at bounding box center [784, 390] width 1568 height 779
click at [385, 110] on icon "button" at bounding box center [390, 108] width 10 height 10
click at [246, 128] on input "**********" at bounding box center [211, 125] width 99 height 18
